Goal: Find specific page/section: Find specific page/section

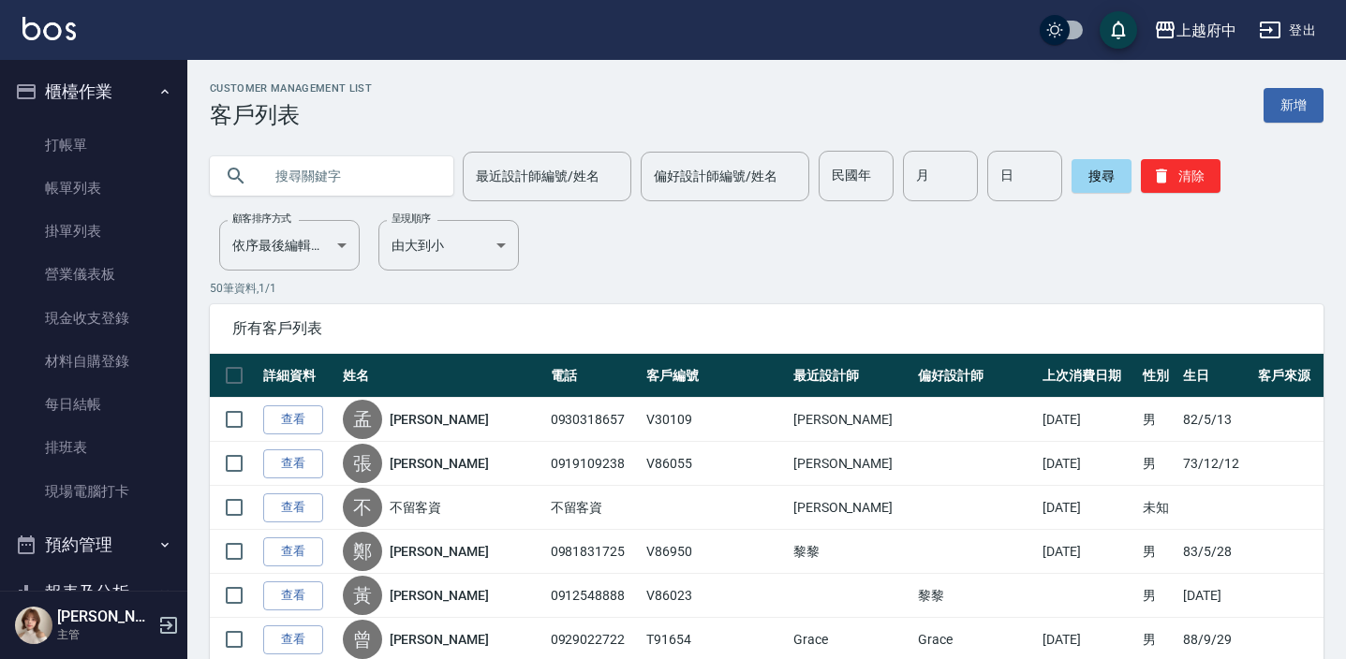
click at [331, 178] on input "text" at bounding box center [350, 176] width 176 height 51
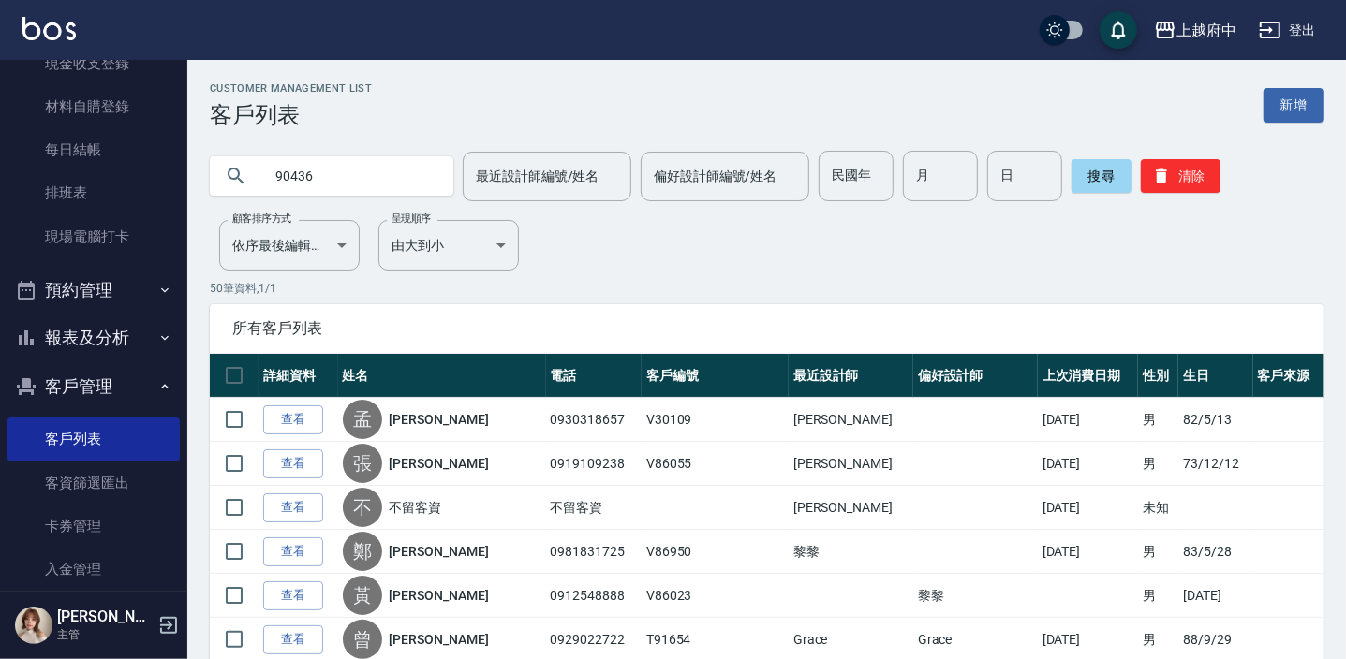
type input "90436"
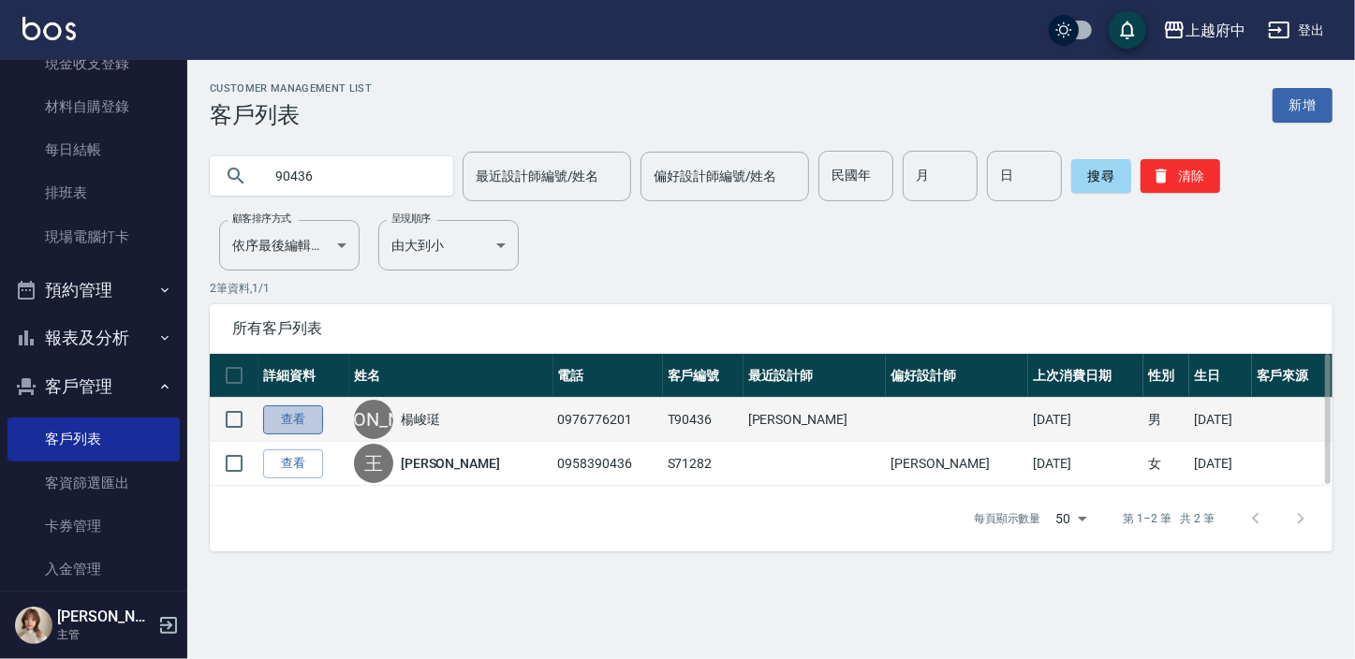
click at [322, 419] on link "查看" at bounding box center [293, 420] width 60 height 29
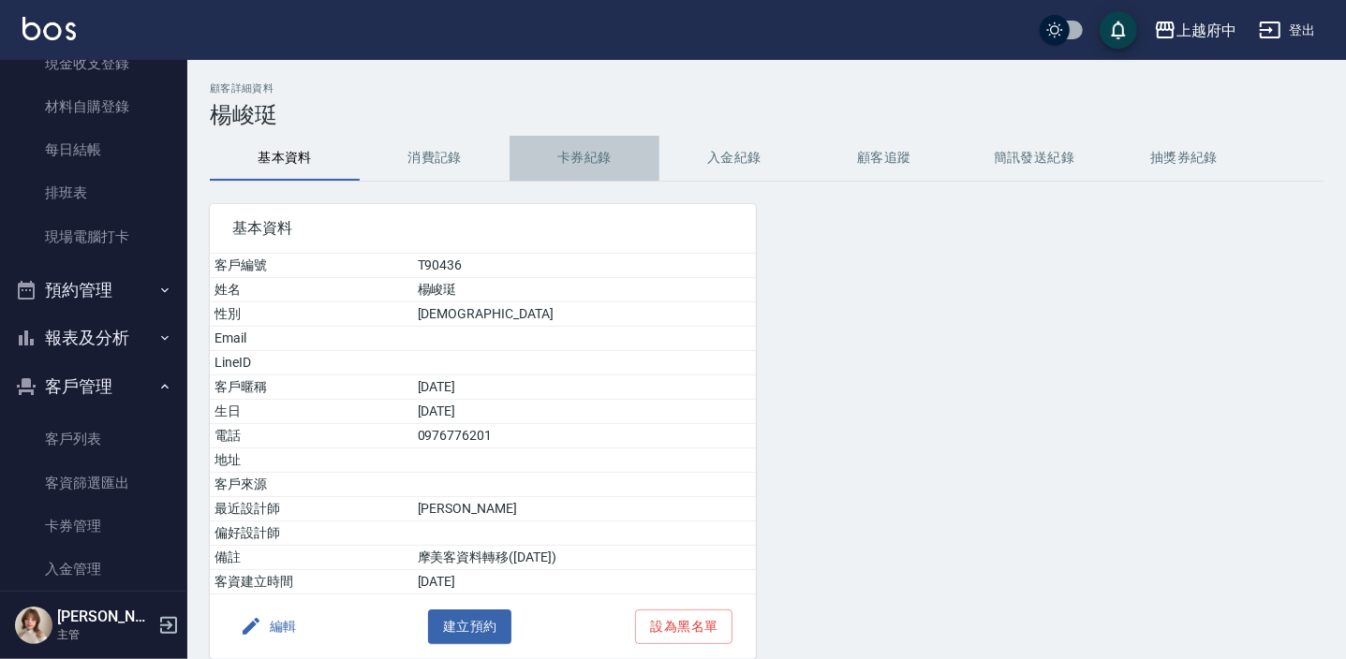
click at [574, 168] on button "卡券紀錄" at bounding box center [584, 158] width 150 height 45
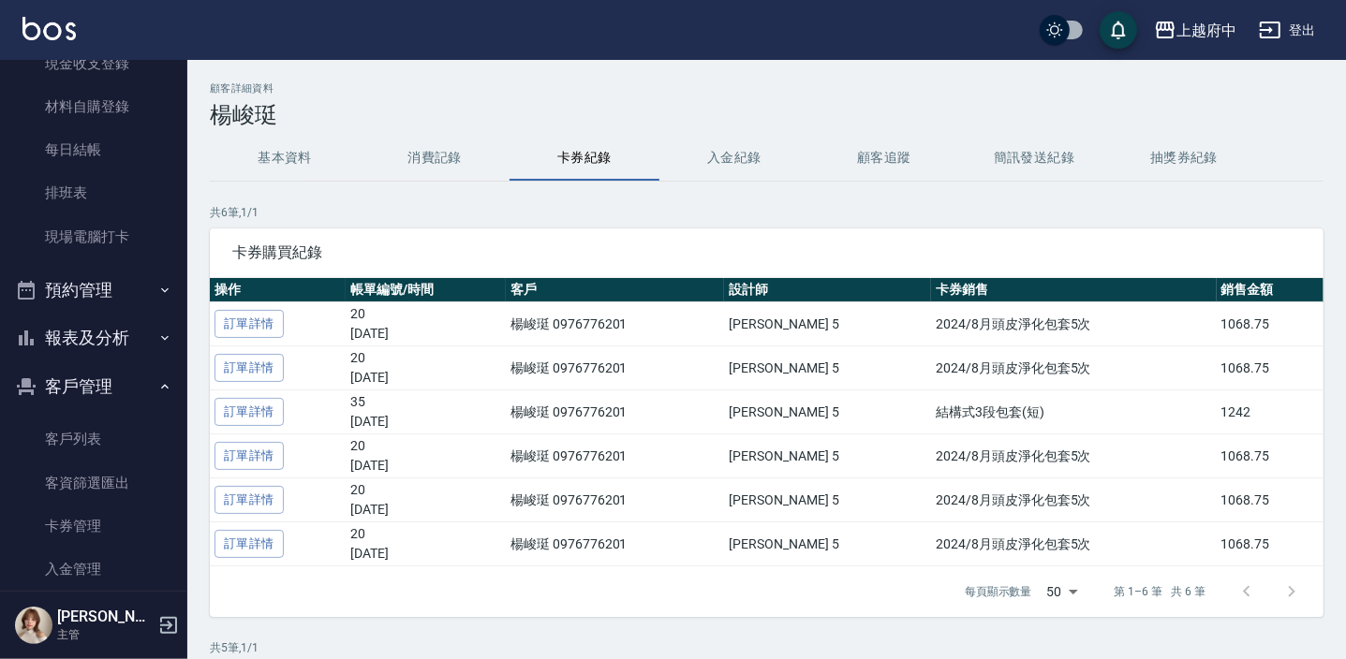
click at [317, 144] on button "基本資料" at bounding box center [285, 158] width 150 height 45
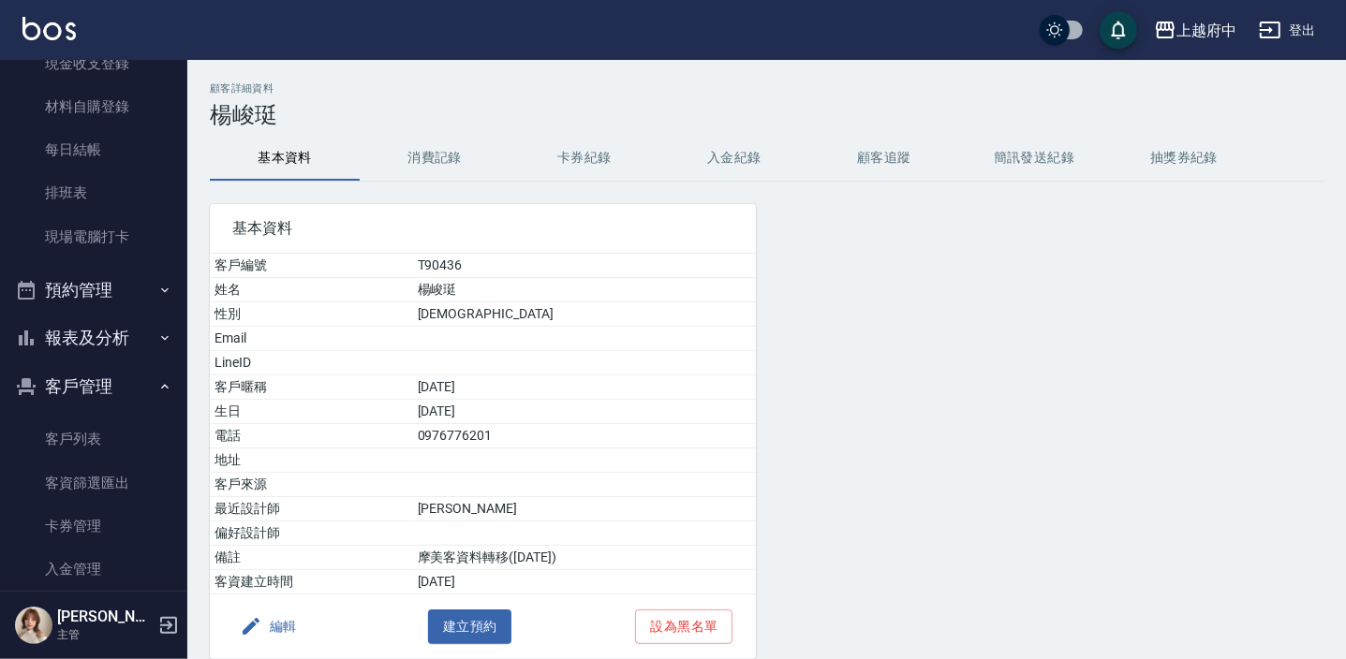
click at [448, 151] on button "消費記錄" at bounding box center [435, 158] width 150 height 45
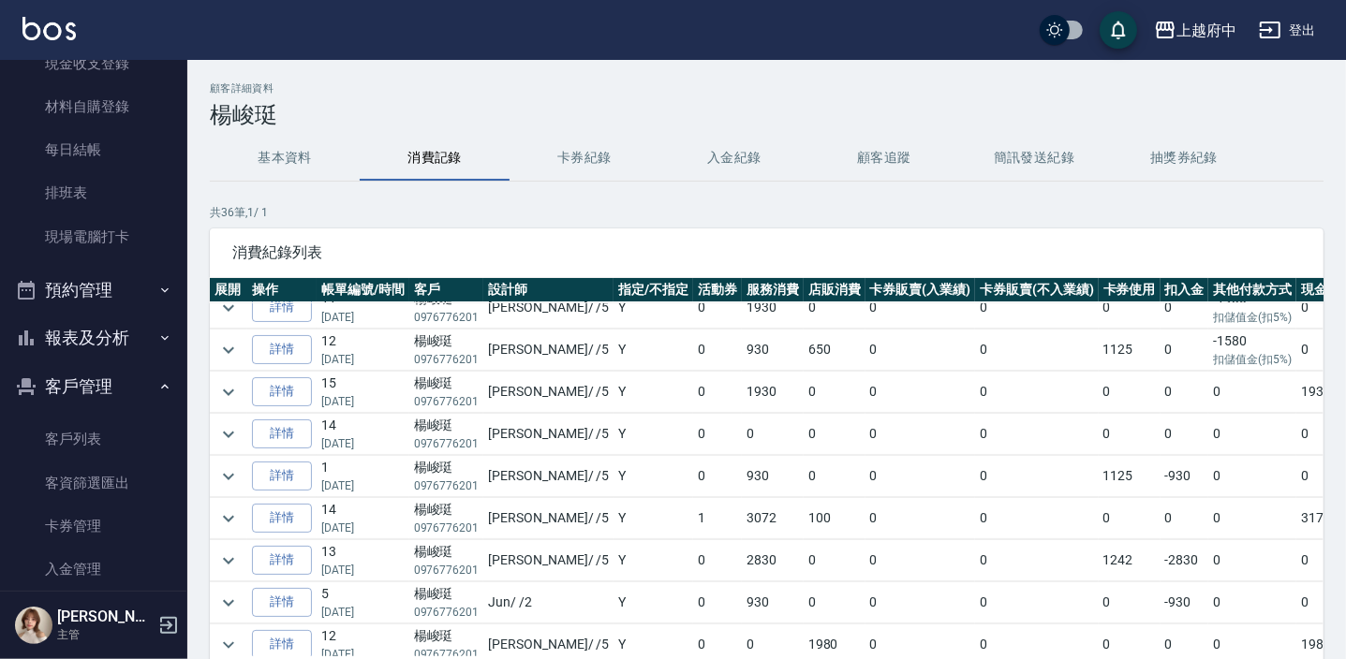
scroll to position [84, 0]
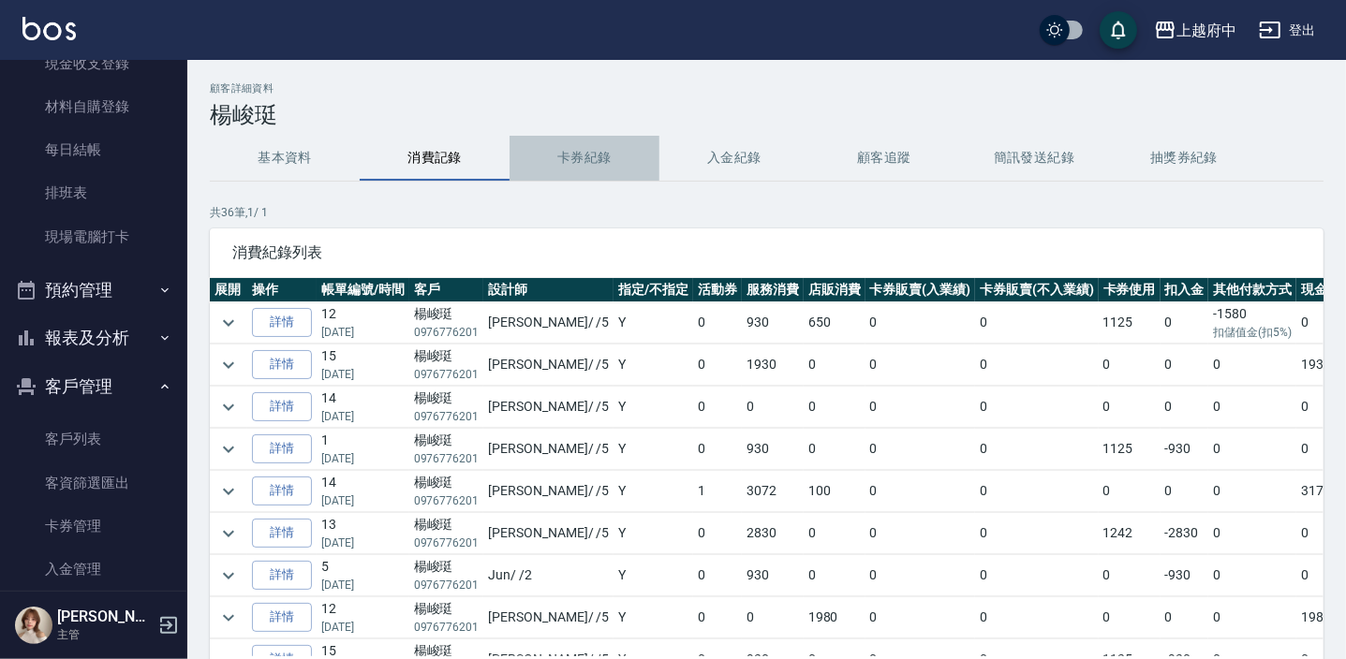
click at [574, 163] on button "卡券紀錄" at bounding box center [584, 158] width 150 height 45
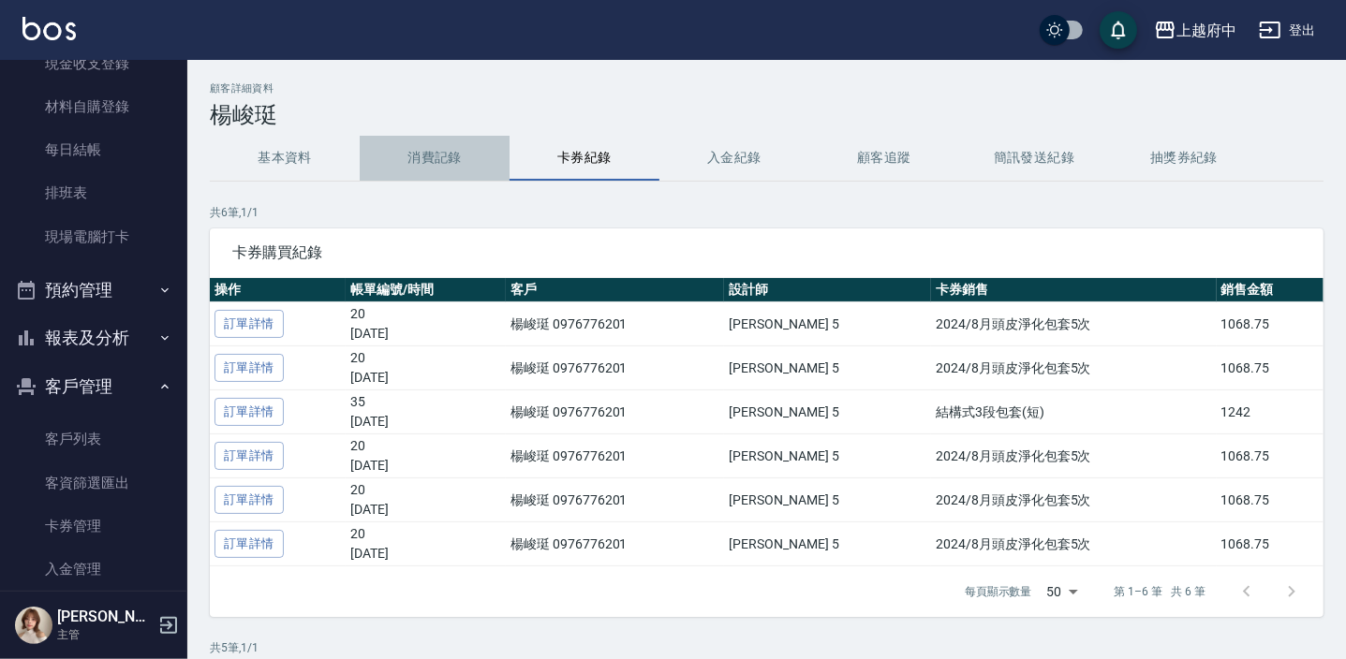
click at [419, 150] on button "消費記錄" at bounding box center [435, 158] width 150 height 45
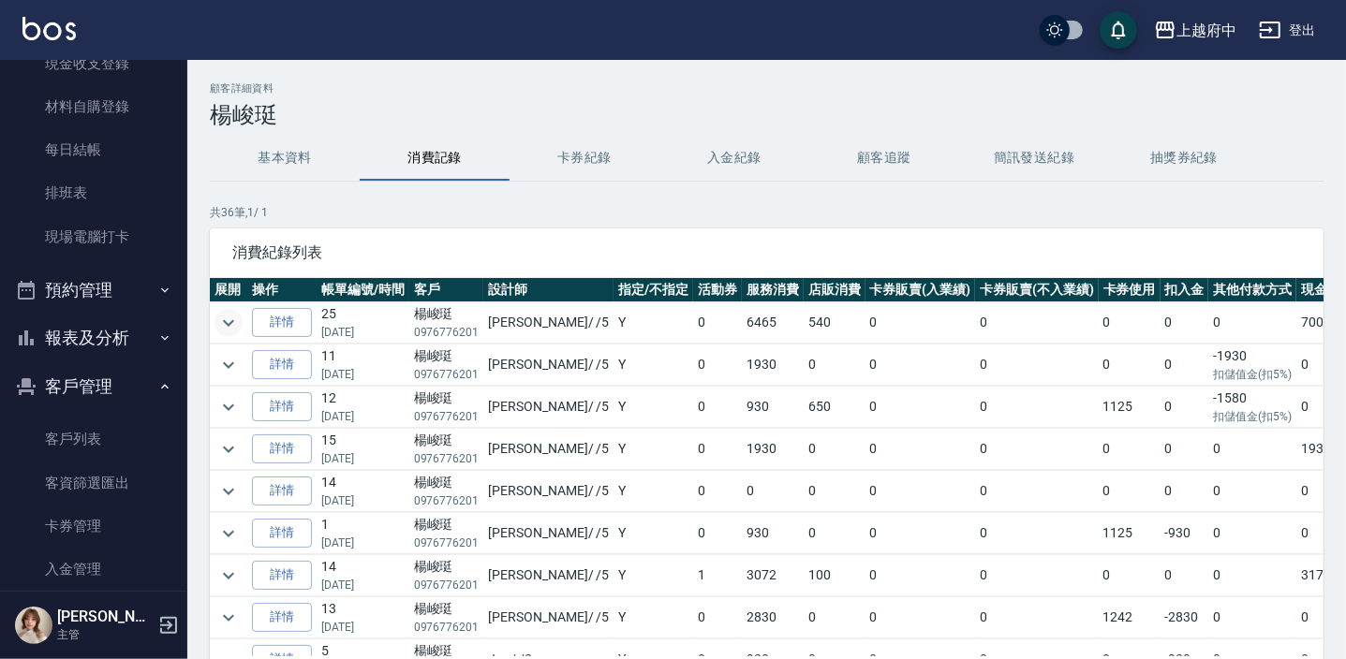
click at [235, 319] on icon "expand row" at bounding box center [228, 323] width 22 height 22
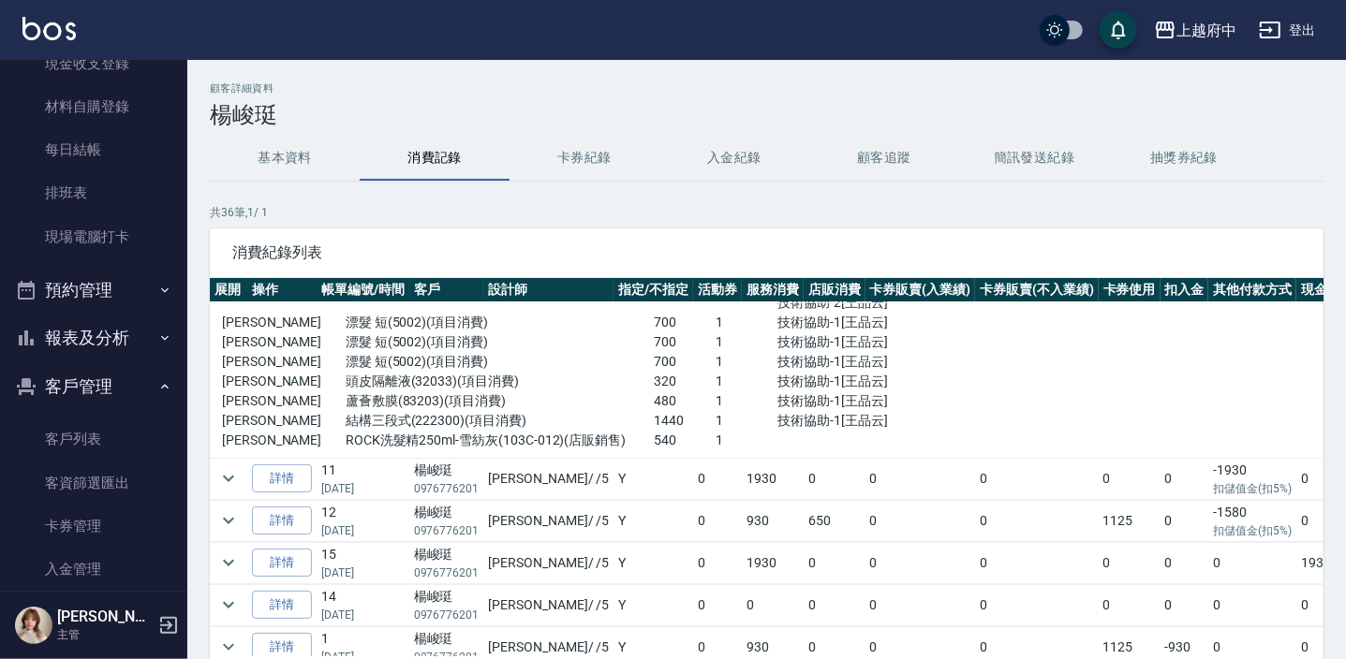
scroll to position [170, 0]
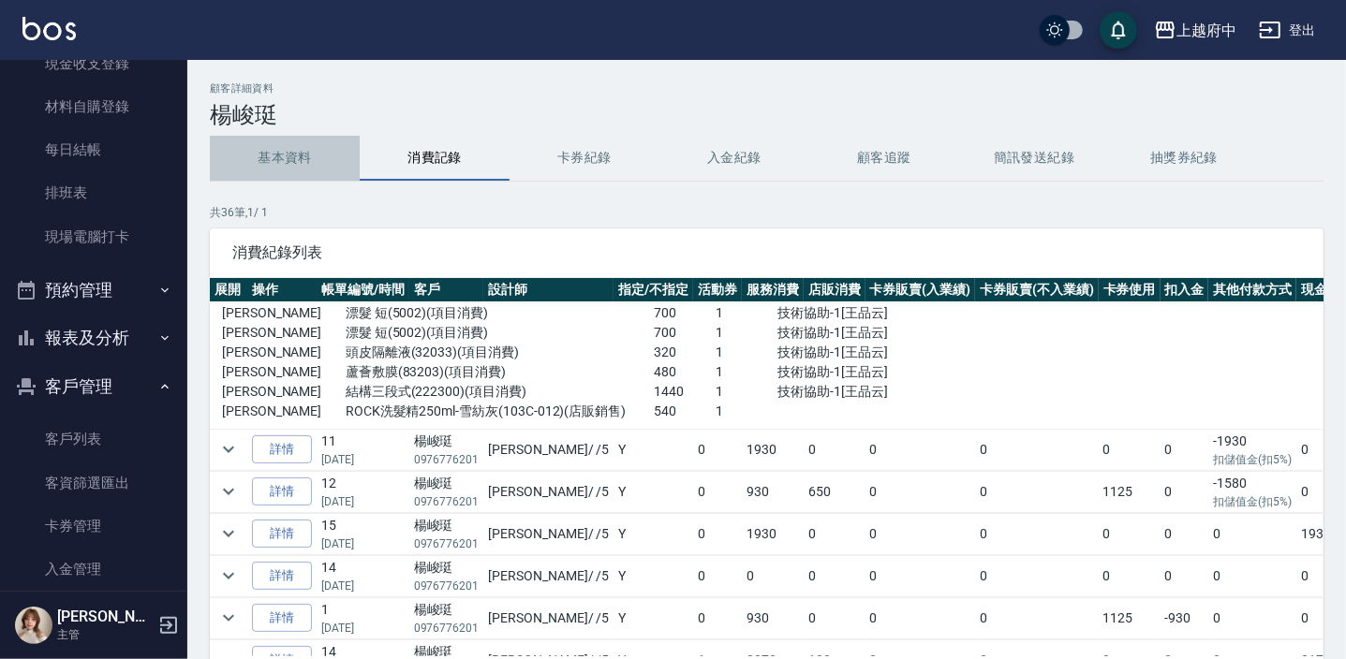
click at [270, 170] on button "基本資料" at bounding box center [285, 158] width 150 height 45
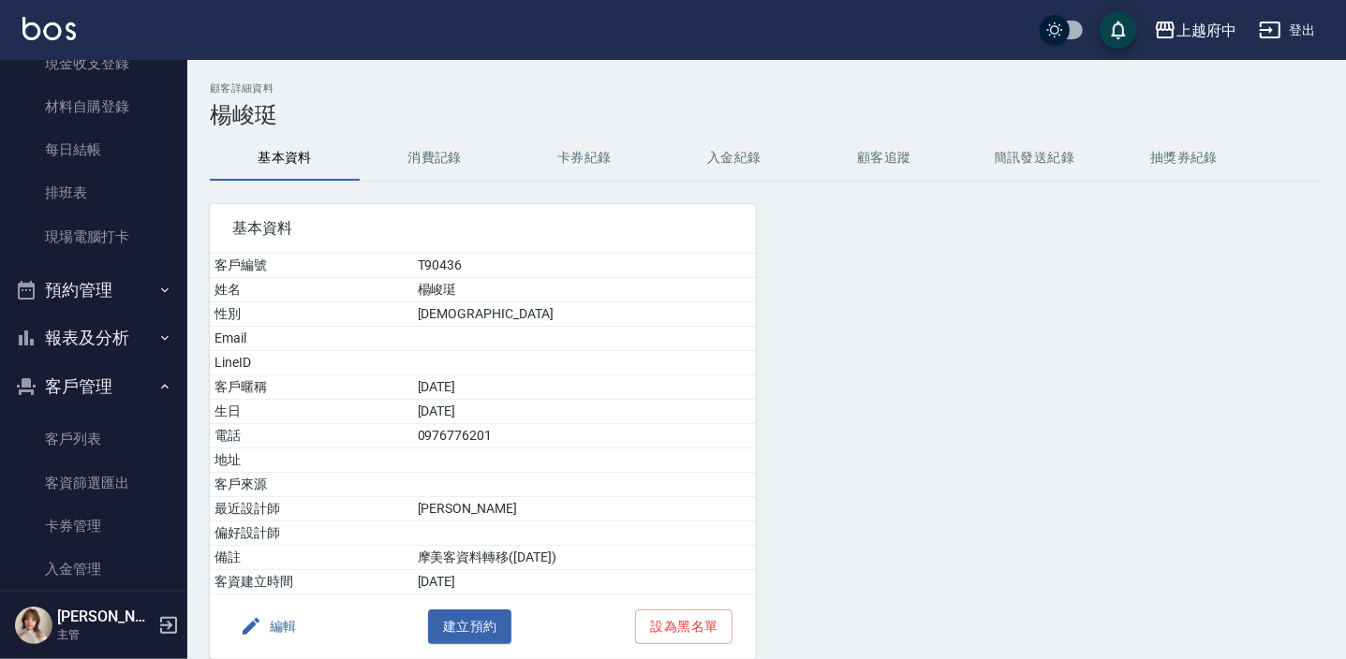
click at [610, 144] on button "卡券紀錄" at bounding box center [584, 158] width 150 height 45
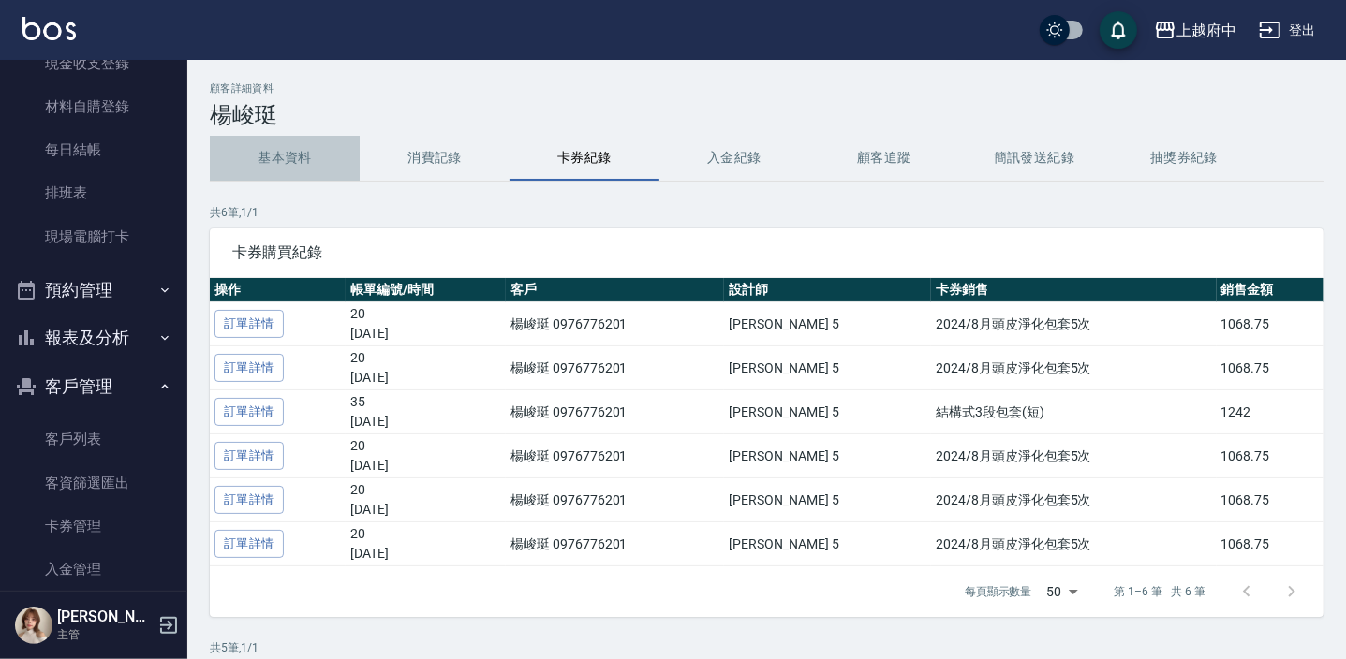
click at [259, 136] on button "基本資料" at bounding box center [285, 158] width 150 height 45
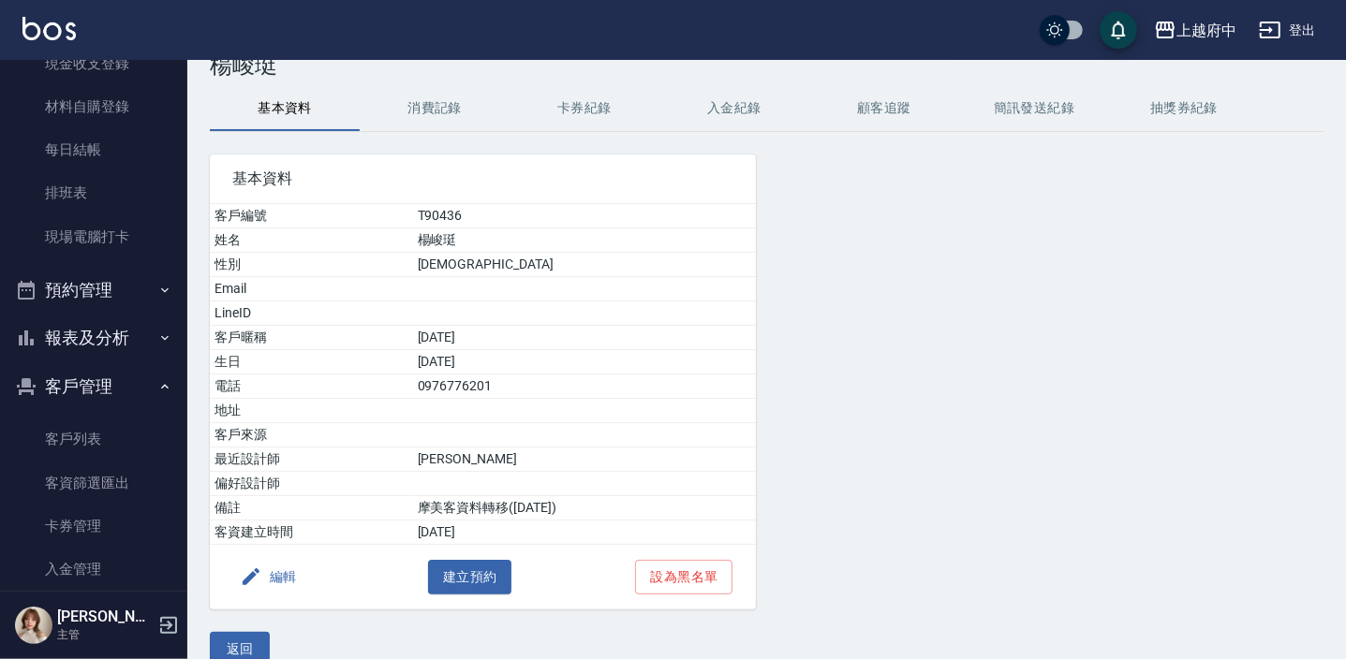
scroll to position [77, 0]
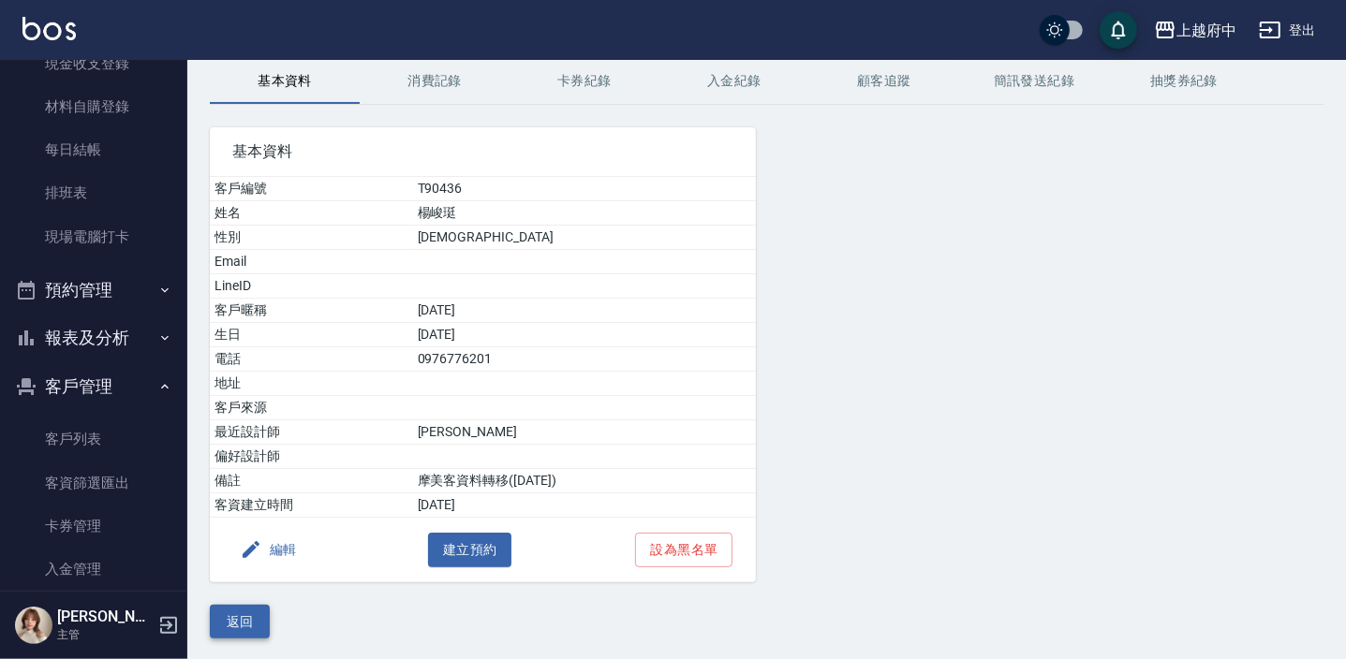
click at [247, 615] on button "返回" at bounding box center [240, 622] width 60 height 35
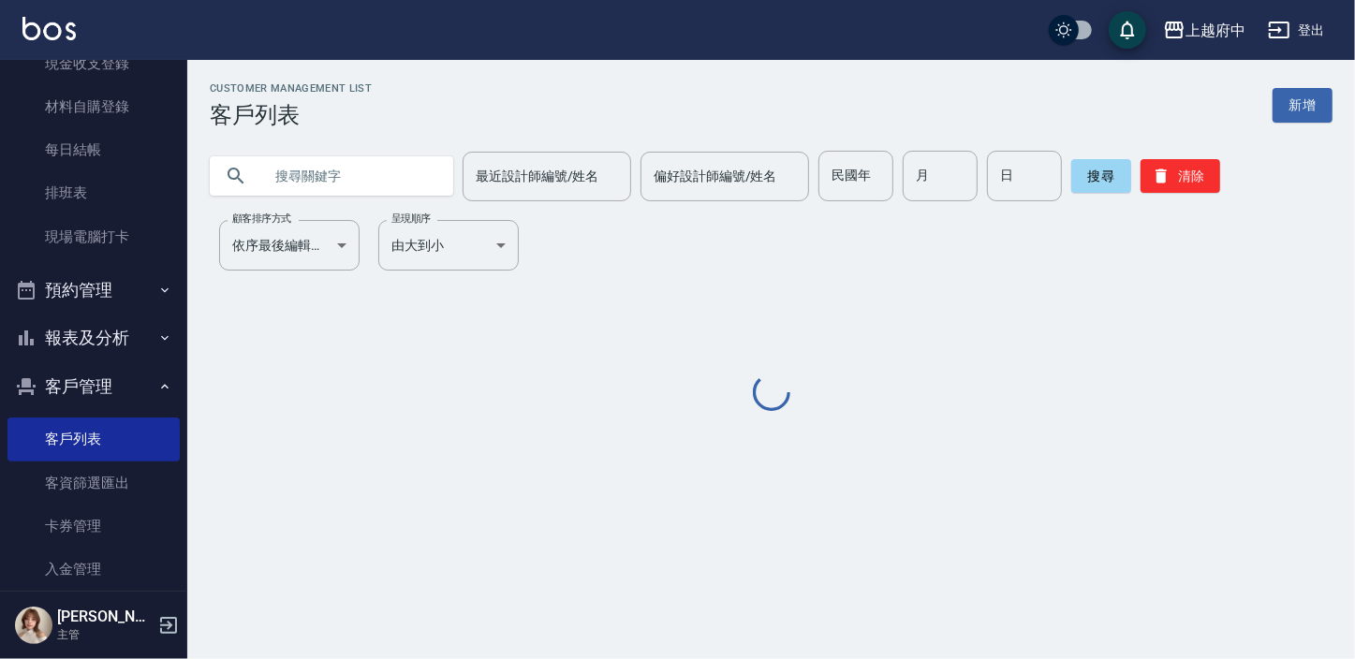
click at [365, 170] on input "text" at bounding box center [350, 176] width 176 height 51
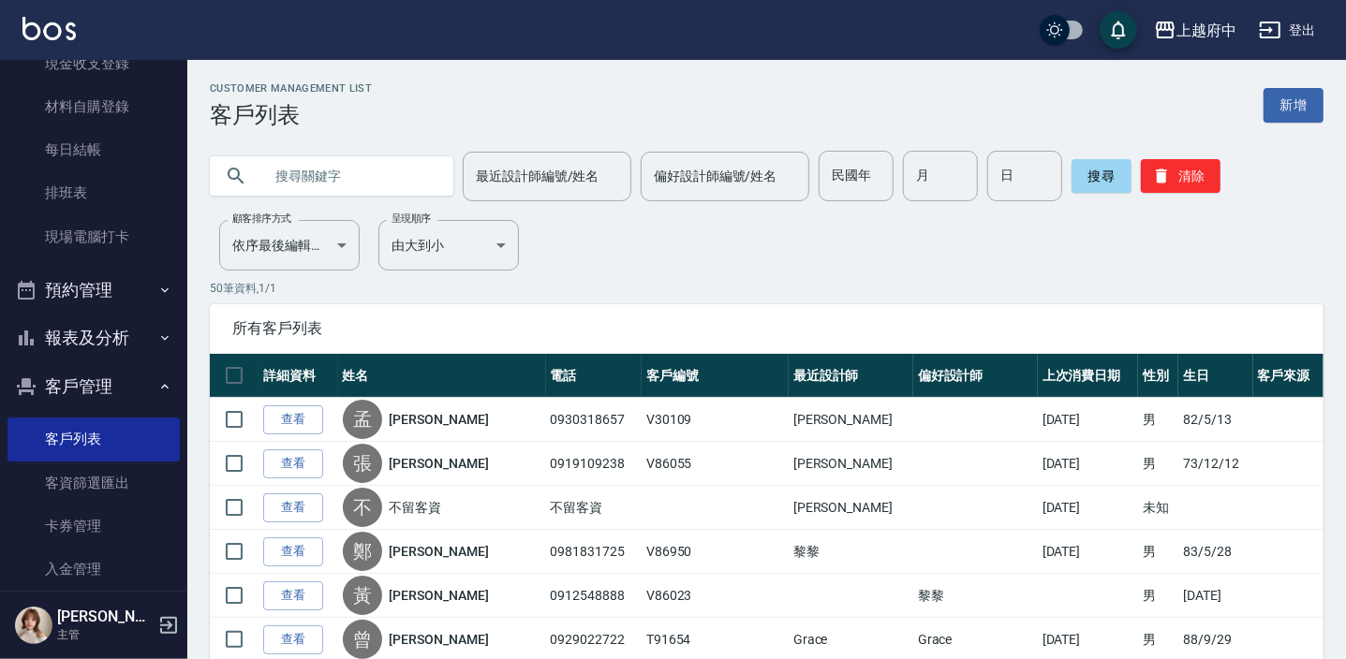
click at [342, 182] on input "text" at bounding box center [350, 176] width 176 height 51
type input "0920830511"
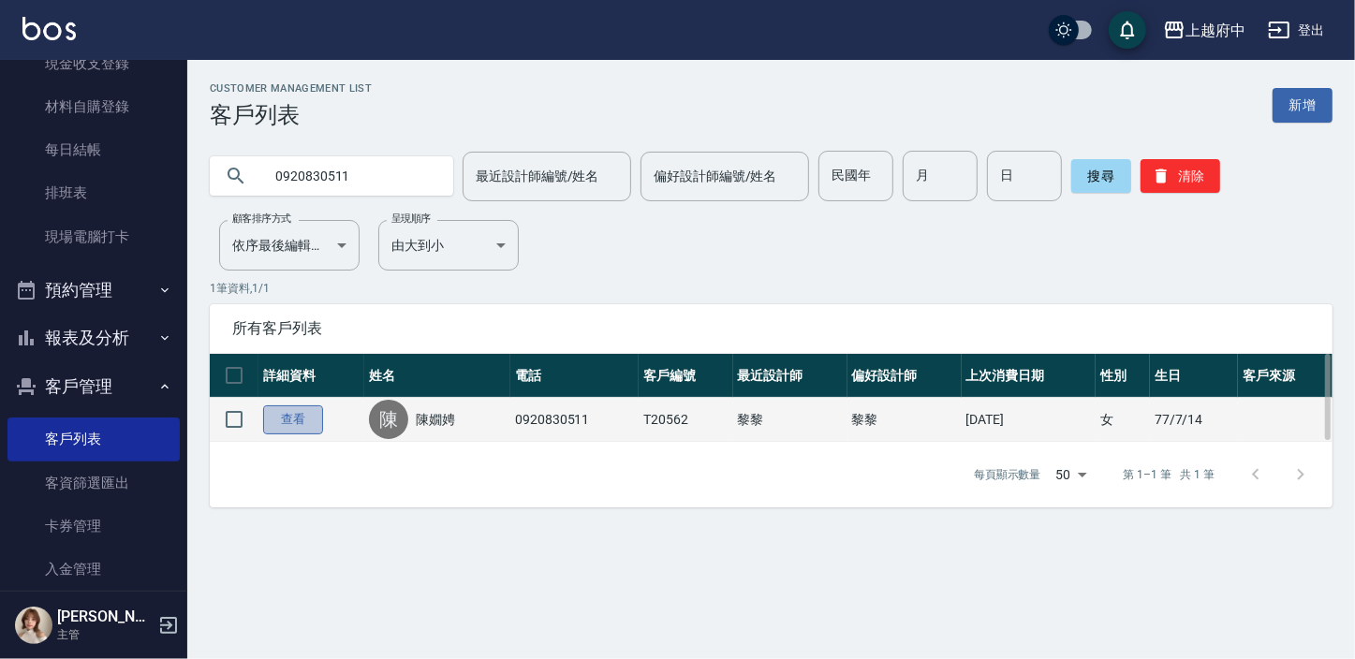
click at [300, 421] on link "查看" at bounding box center [293, 420] width 60 height 29
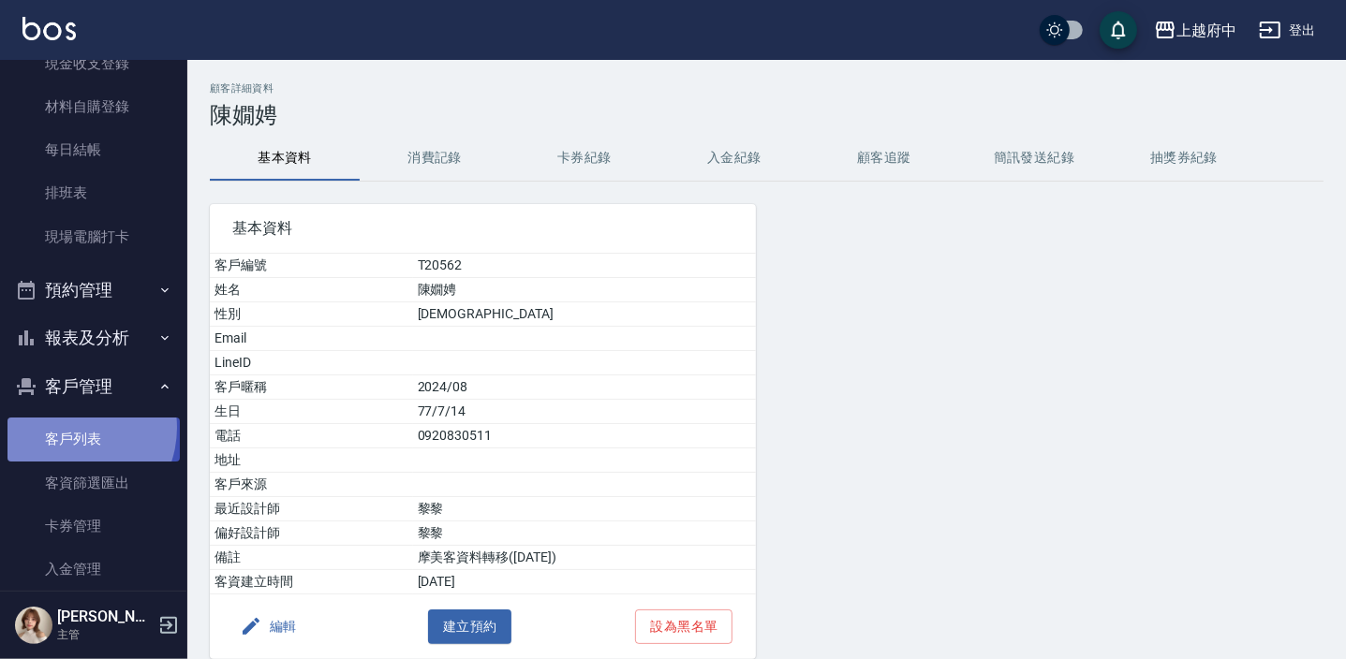
click at [69, 427] on link "客戶列表" at bounding box center [93, 439] width 172 height 43
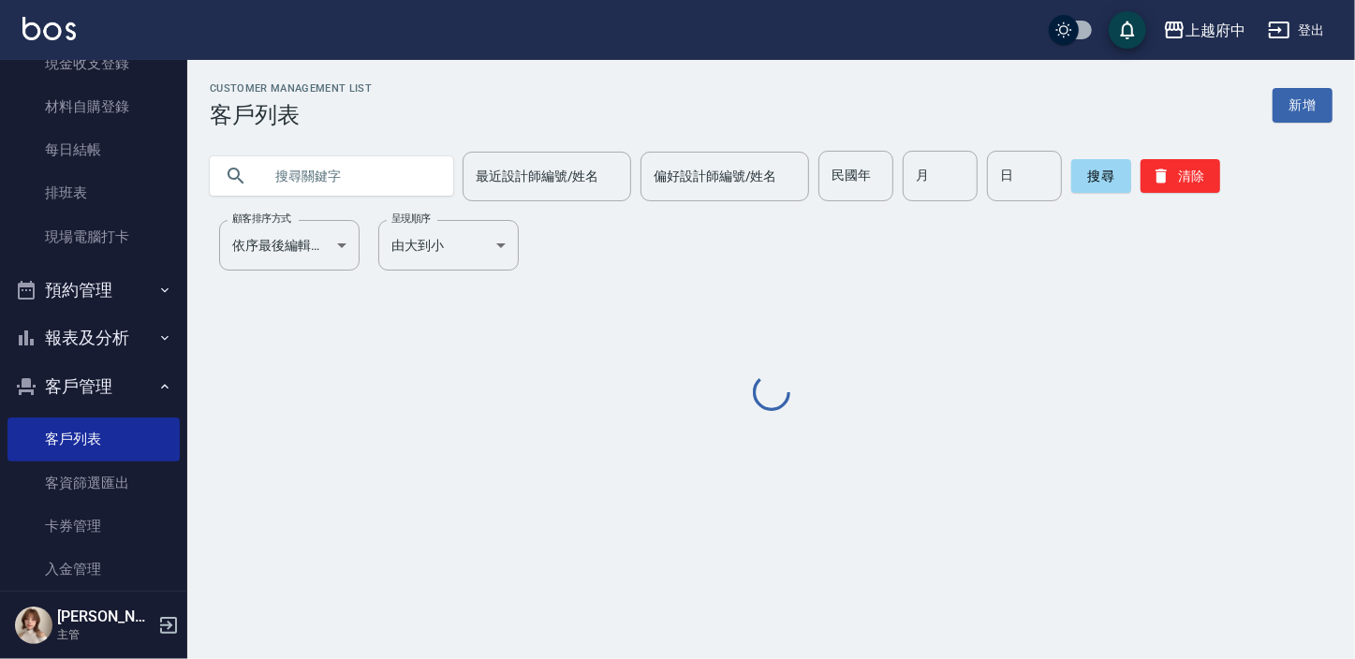
drag, startPoint x: 307, startPoint y: 214, endPoint x: 325, endPoint y: 199, distance: 23.3
click at [309, 214] on div "Customer Management List 客戶列表 新增 最近設計師編號/姓名 最近設計師編號/姓名 偏好設計師編號/姓名 偏好設計師編號/姓名 民國…" at bounding box center [771, 248] width 1168 height 332
click at [347, 185] on input "text" at bounding box center [350, 176] width 176 height 51
paste input "097278551"
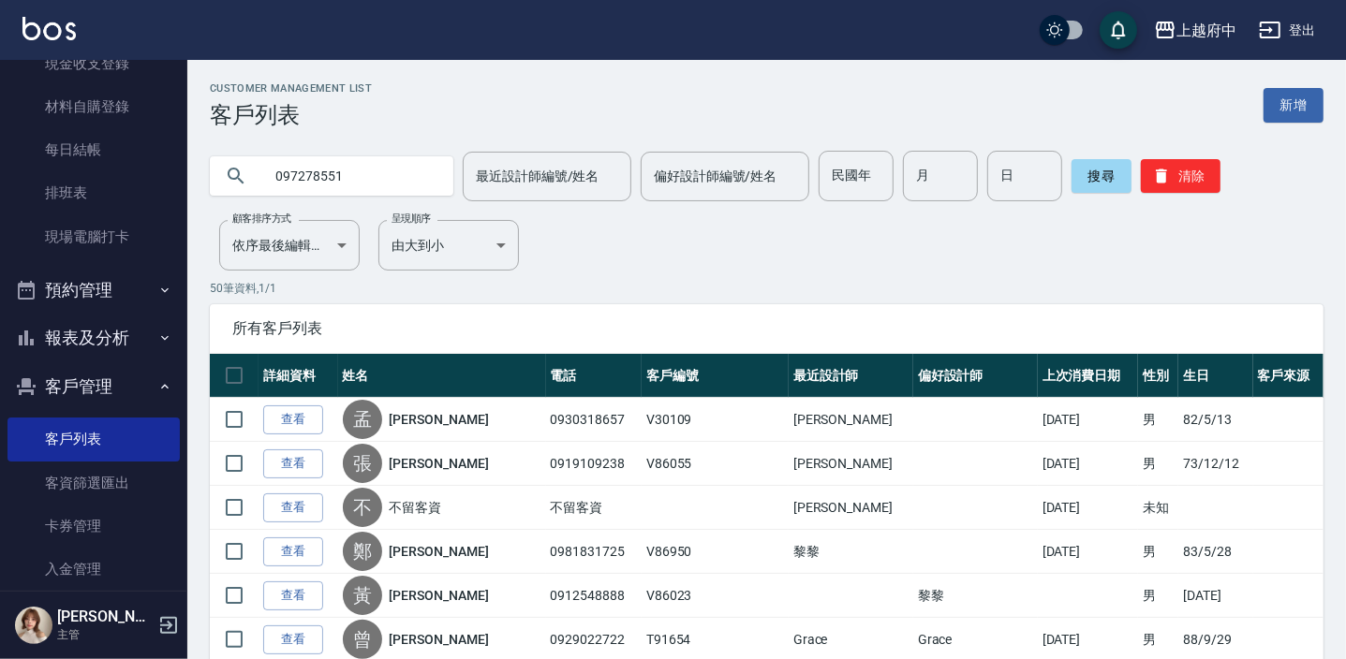
click at [395, 191] on input "097278551" at bounding box center [350, 176] width 176 height 51
type input "0972785510"
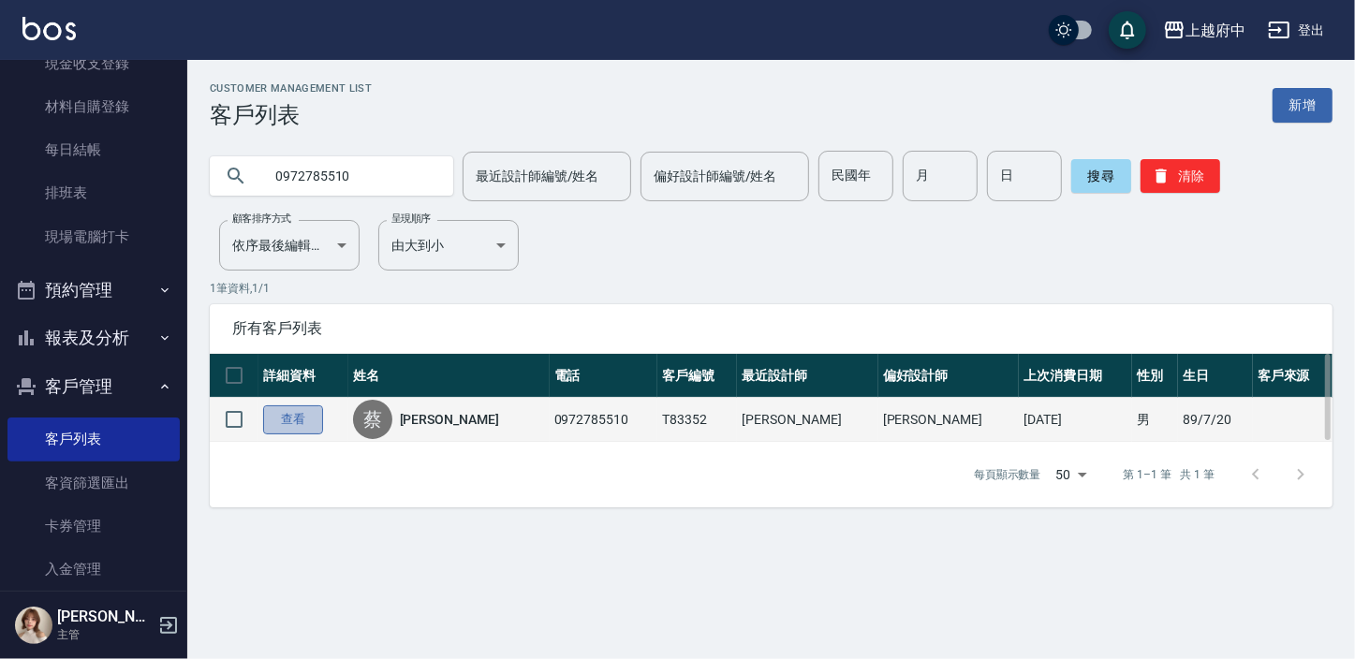
click at [275, 416] on link "查看" at bounding box center [293, 420] width 60 height 29
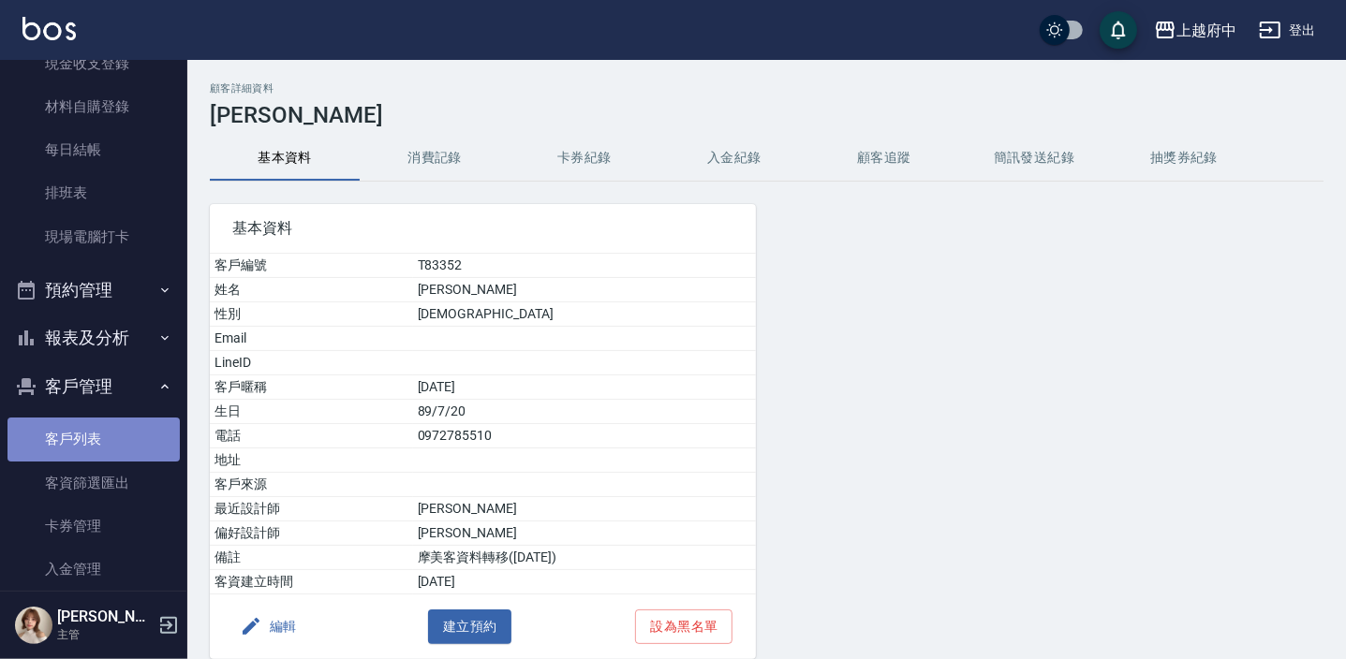
click at [97, 435] on link "客戶列表" at bounding box center [93, 439] width 172 height 43
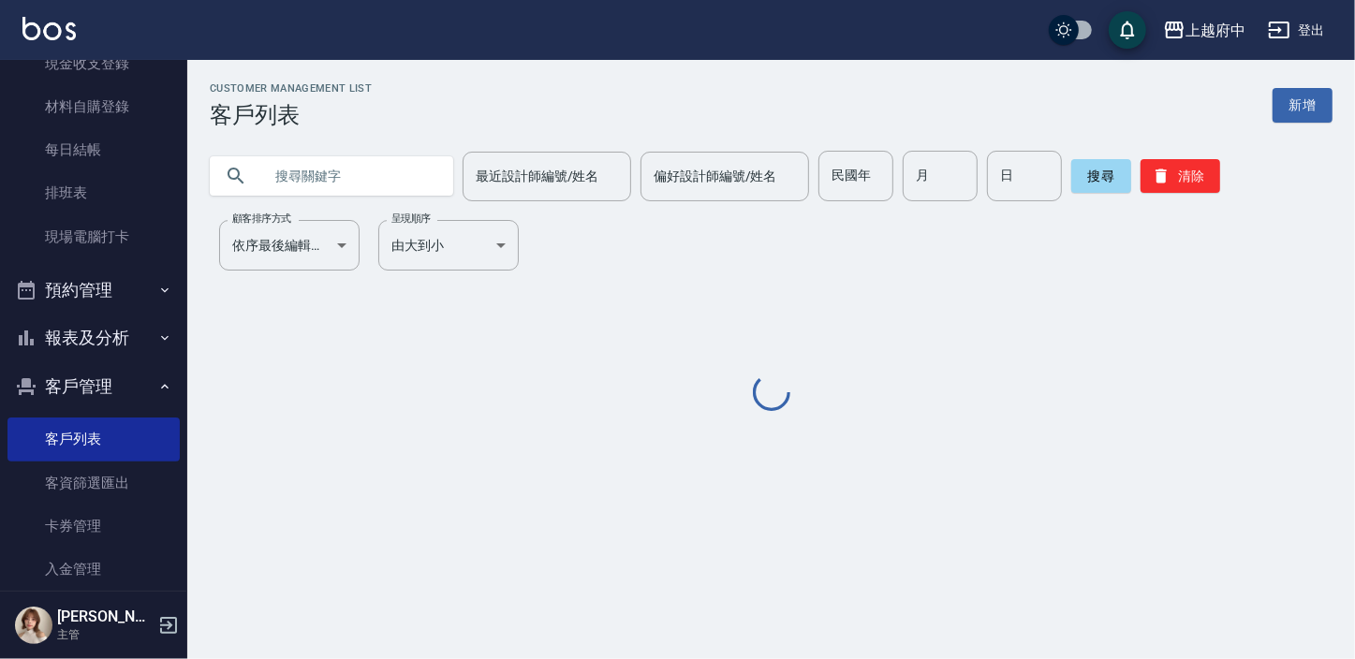
click at [381, 173] on input "text" at bounding box center [350, 176] width 176 height 51
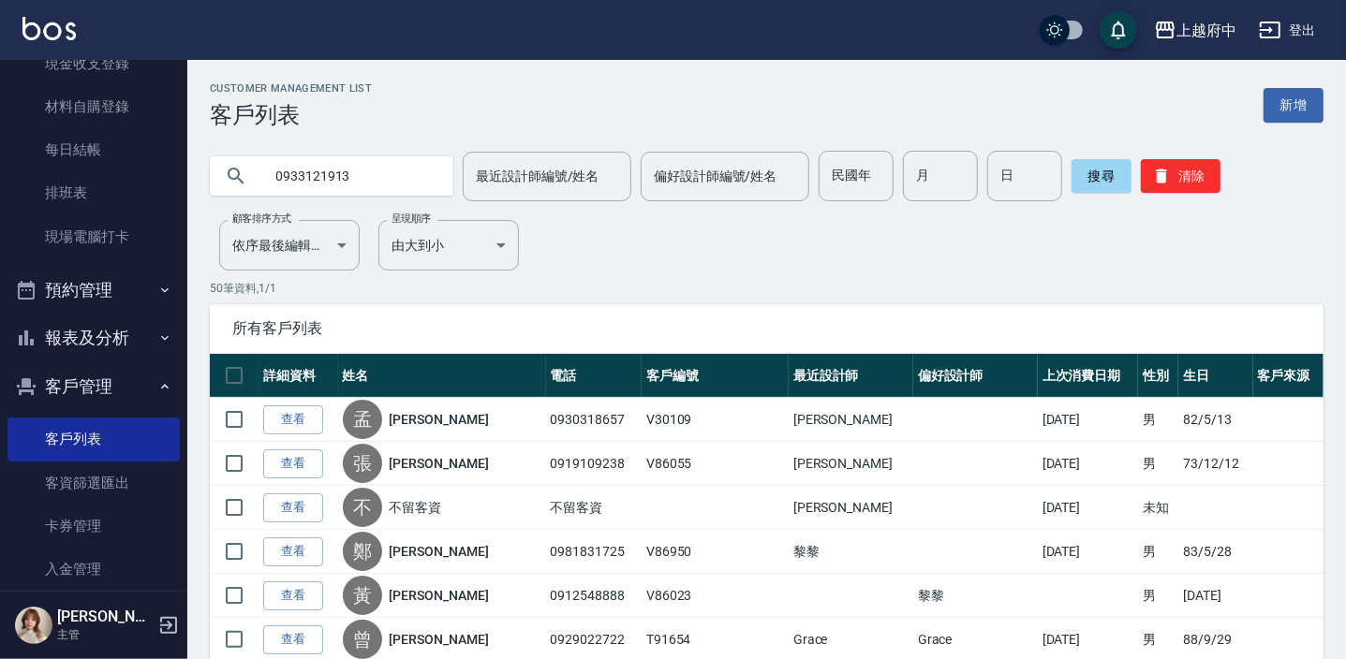
type input "0933121913"
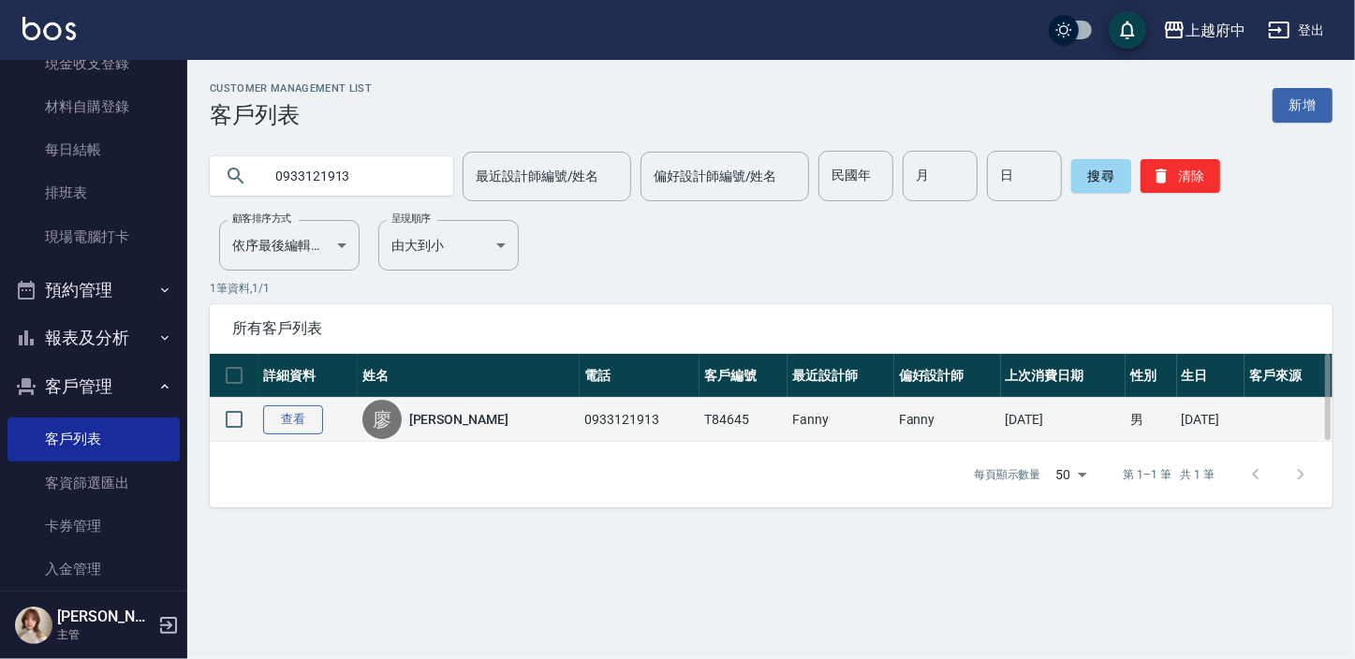
click at [279, 418] on link "查看" at bounding box center [293, 420] width 60 height 29
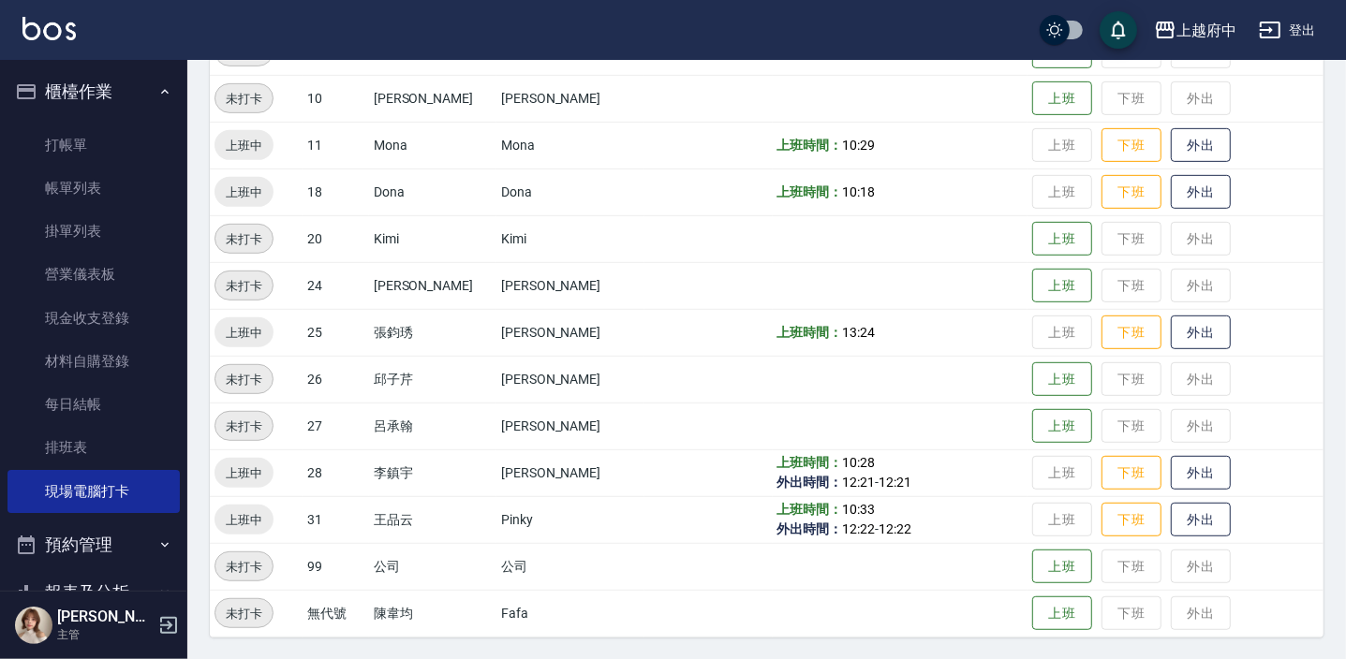
scroll to position [602, 0]
click at [1112, 342] on button "下班" at bounding box center [1131, 333] width 60 height 33
